Goal: Contribute content

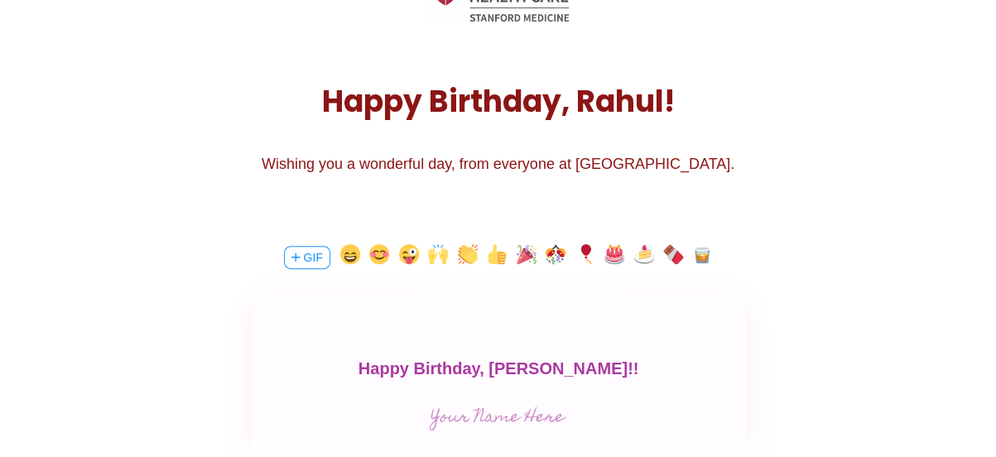
click at [530, 259] on button "button" at bounding box center [527, 257] width 20 height 26
click at [621, 258] on button "button" at bounding box center [614, 257] width 20 height 26
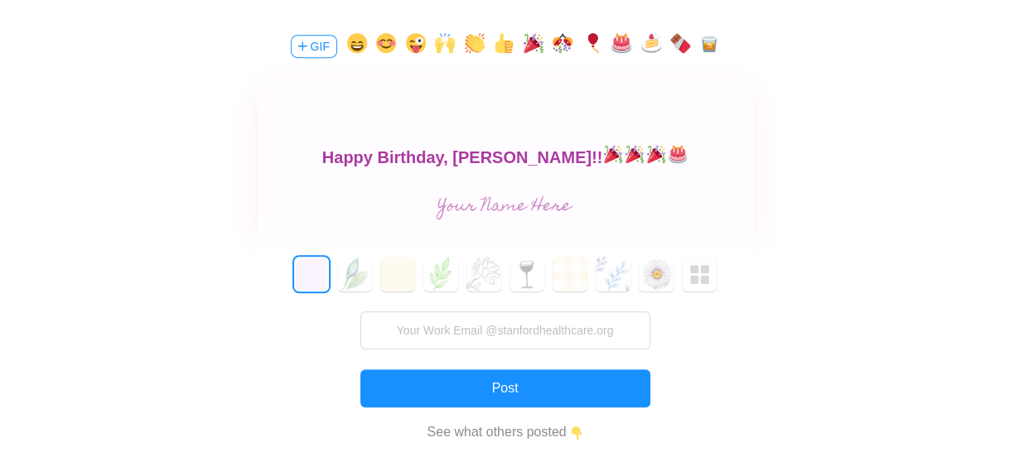
scroll to position [414, 0]
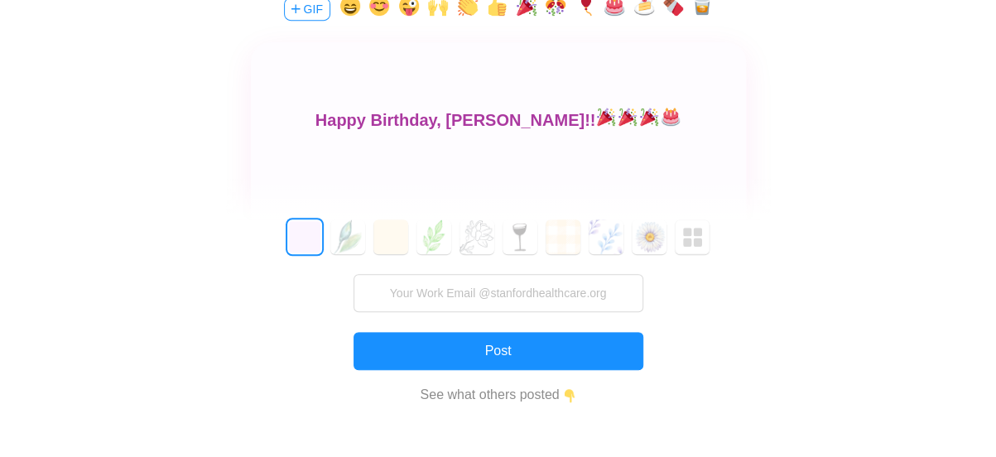
click at [528, 160] on input "text" at bounding box center [498, 169] width 372 height 33
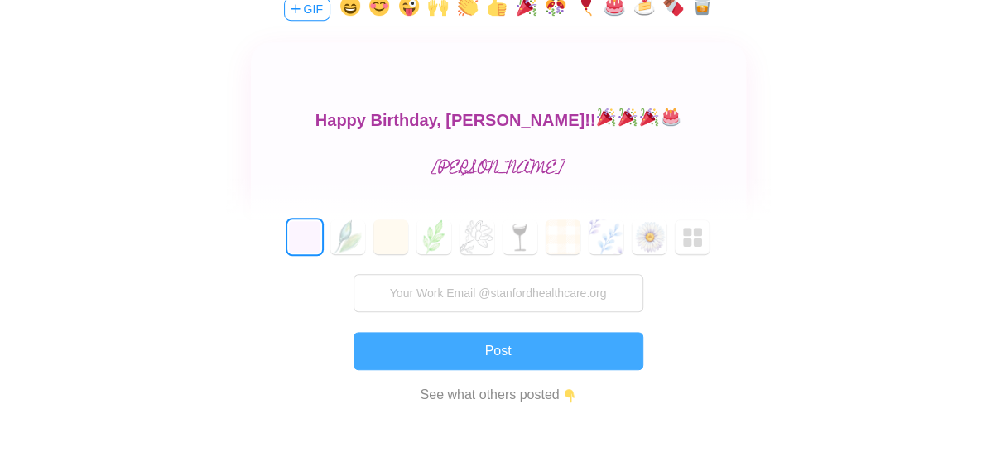
type input "[PERSON_NAME]"
click at [480, 359] on button "Post" at bounding box center [499, 351] width 290 height 38
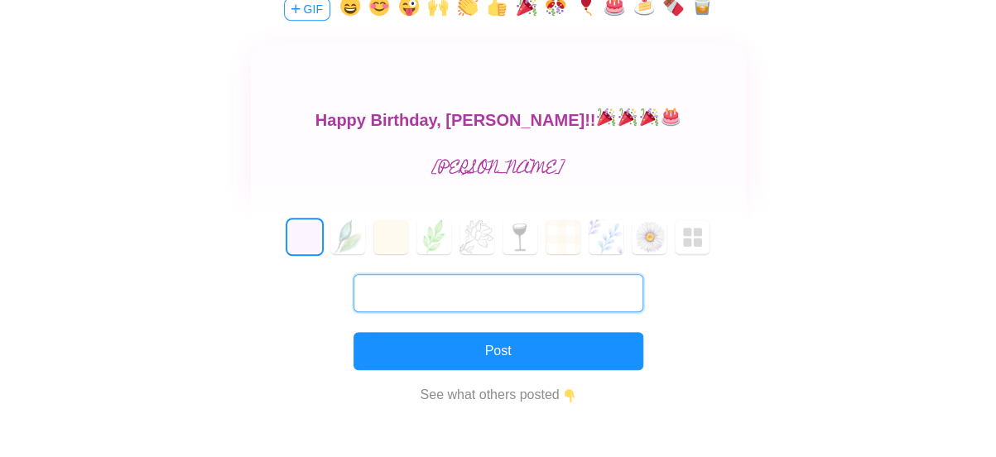
click at [532, 304] on input "text" at bounding box center [499, 293] width 290 height 38
type input "[EMAIL_ADDRESS][DOMAIN_NAME]"
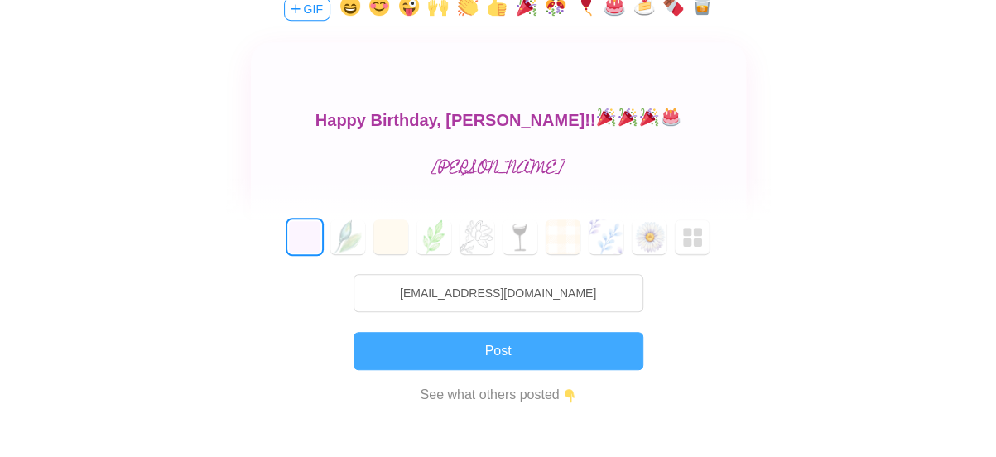
click at [500, 357] on button "Post" at bounding box center [499, 351] width 290 height 38
